Goal: Information Seeking & Learning: Learn about a topic

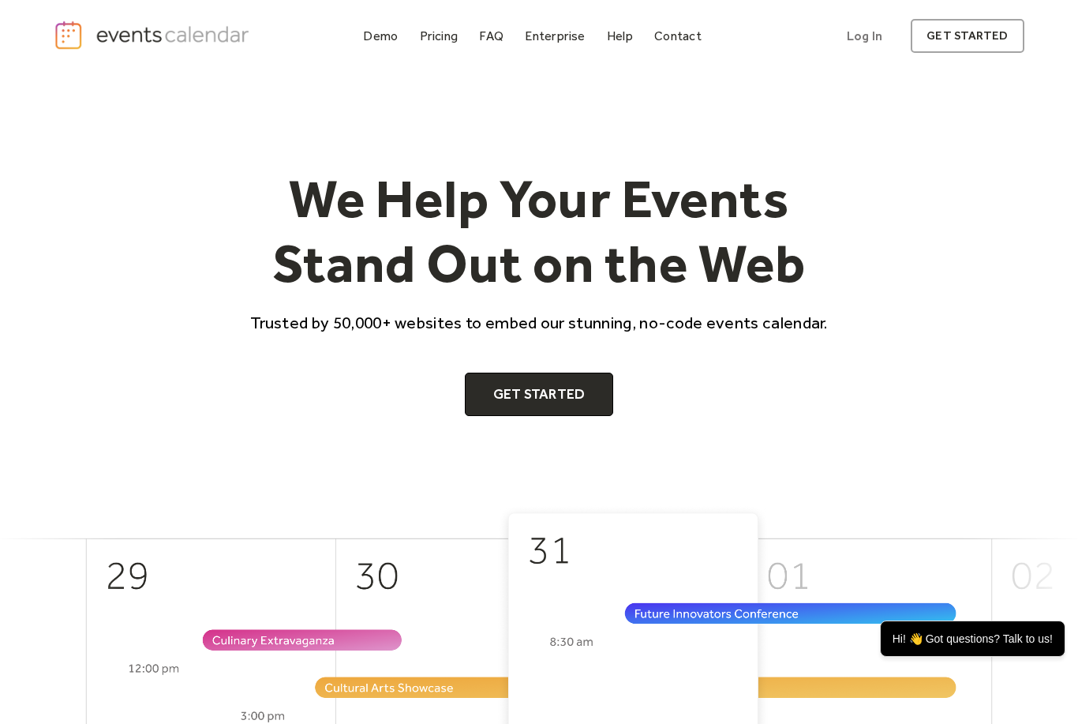
click at [290, 34] on div "Demo Pricing FAQ Enterprise Help Contact Log In Get Started Log In get started" at bounding box center [539, 36] width 970 height 34
click at [447, 40] on div "Pricing" at bounding box center [439, 36] width 39 height 9
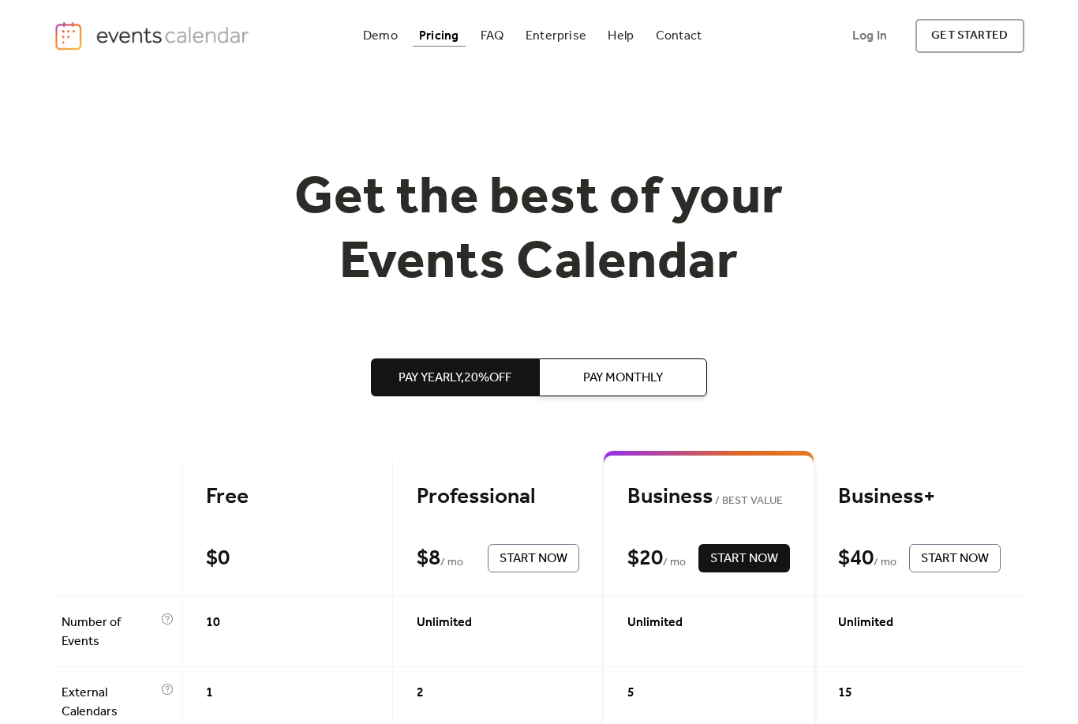
click at [800, 0] on div "Demo Pricing FAQ Enterprise Help Contact Log In Get Started Log In get started" at bounding box center [539, 36] width 1078 height 72
click at [716, 6] on div "Demo Pricing FAQ Enterprise Help Contact Log In Get Started Log In get started" at bounding box center [539, 36] width 1078 height 72
click at [1026, 2] on div "Demo Pricing FAQ Enterprise Help Contact Log In Get Started Log In get started" at bounding box center [539, 36] width 1078 height 72
